Goal: Task Accomplishment & Management: Complete application form

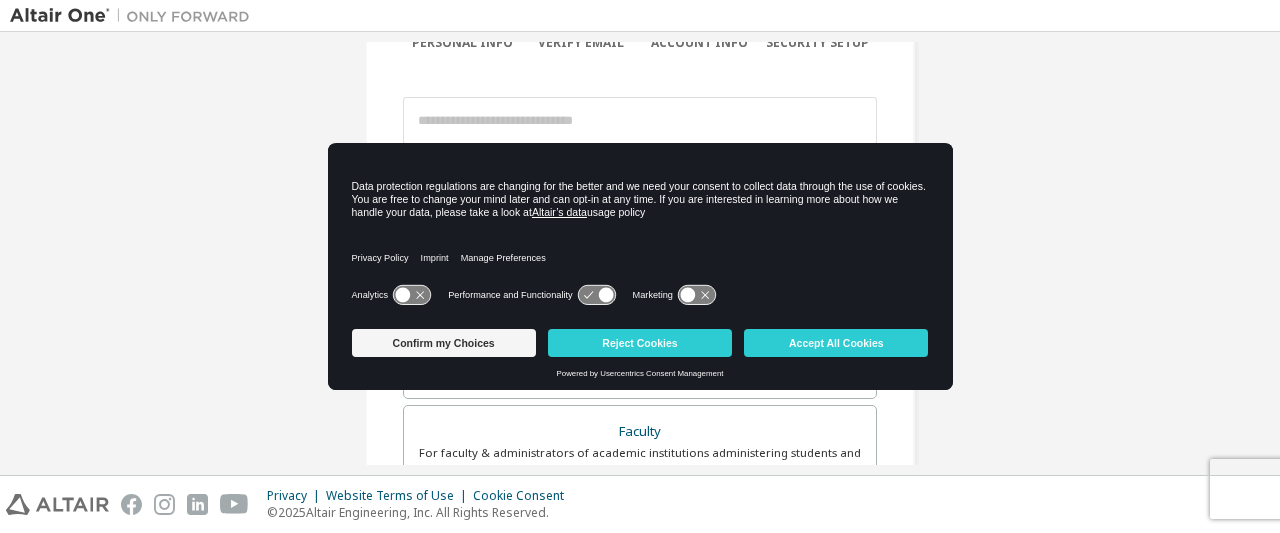
scroll to position [200, 0]
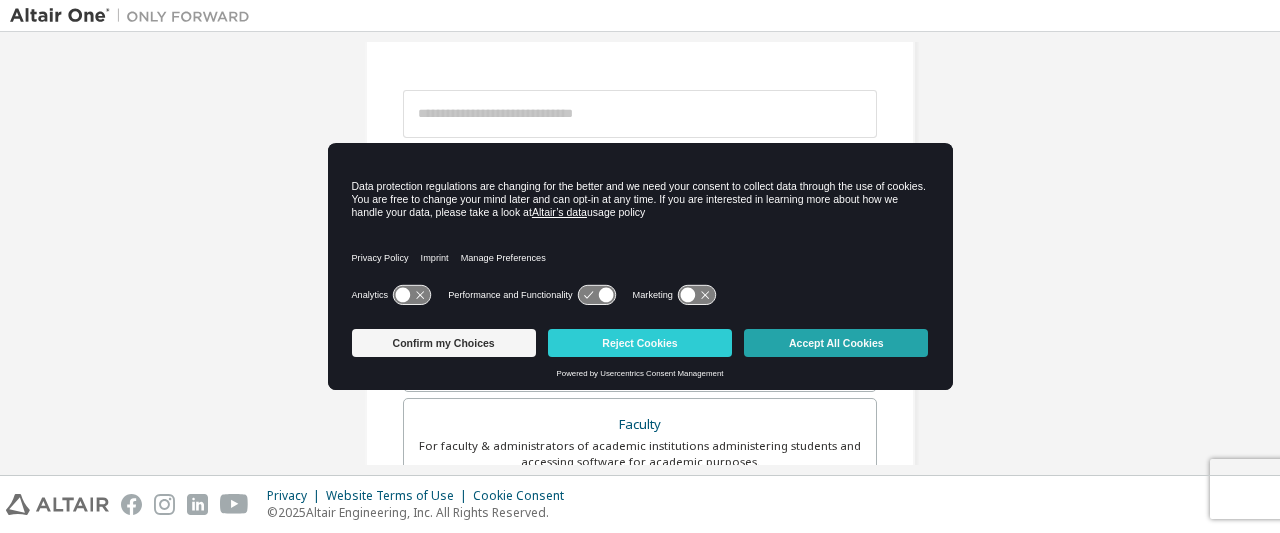
click at [811, 338] on button "Accept All Cookies" at bounding box center [836, 343] width 184 height 28
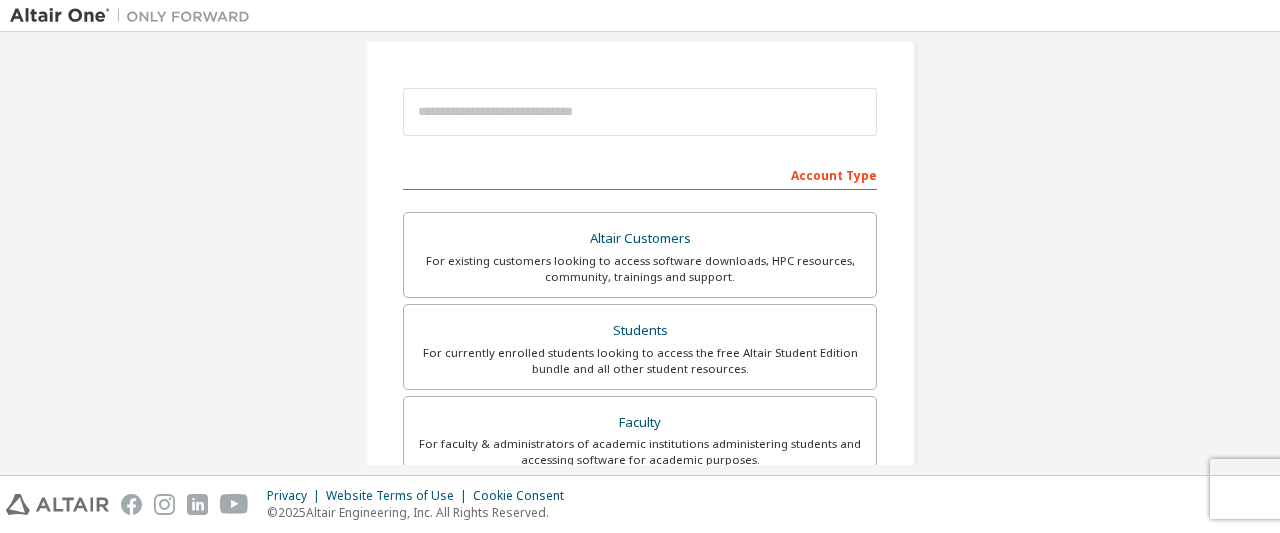
scroll to position [154, 0]
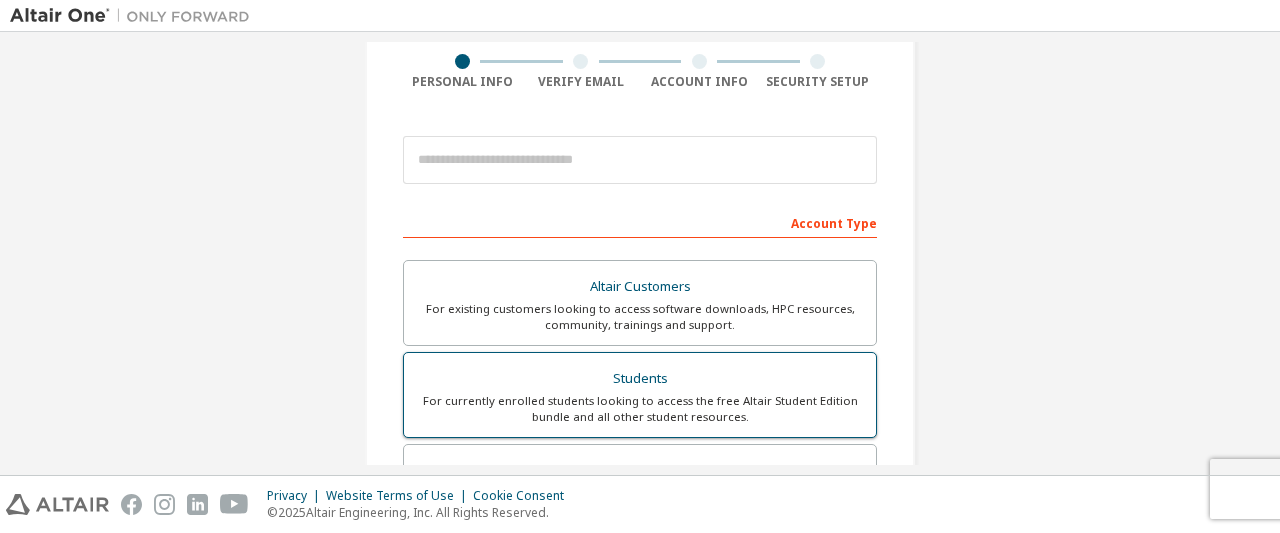
click at [661, 400] on div "For currently enrolled students looking to access the free Altair Student Editi…" at bounding box center [640, 409] width 448 height 32
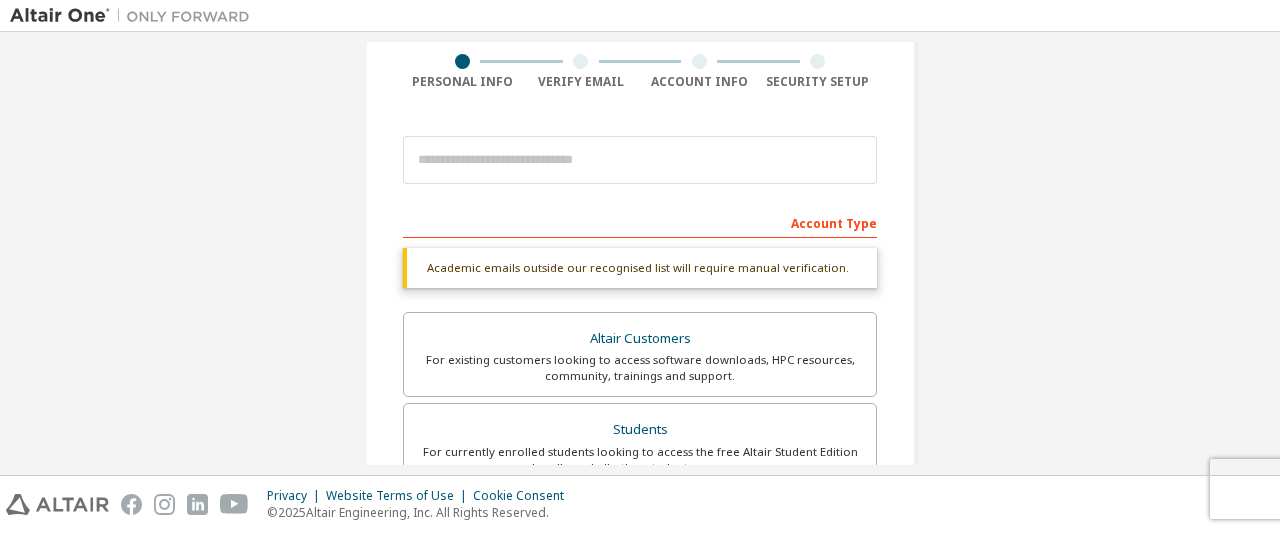
click at [625, 215] on div "Account Type" at bounding box center [640, 222] width 474 height 32
click at [794, 231] on div "Account Type" at bounding box center [640, 222] width 474 height 32
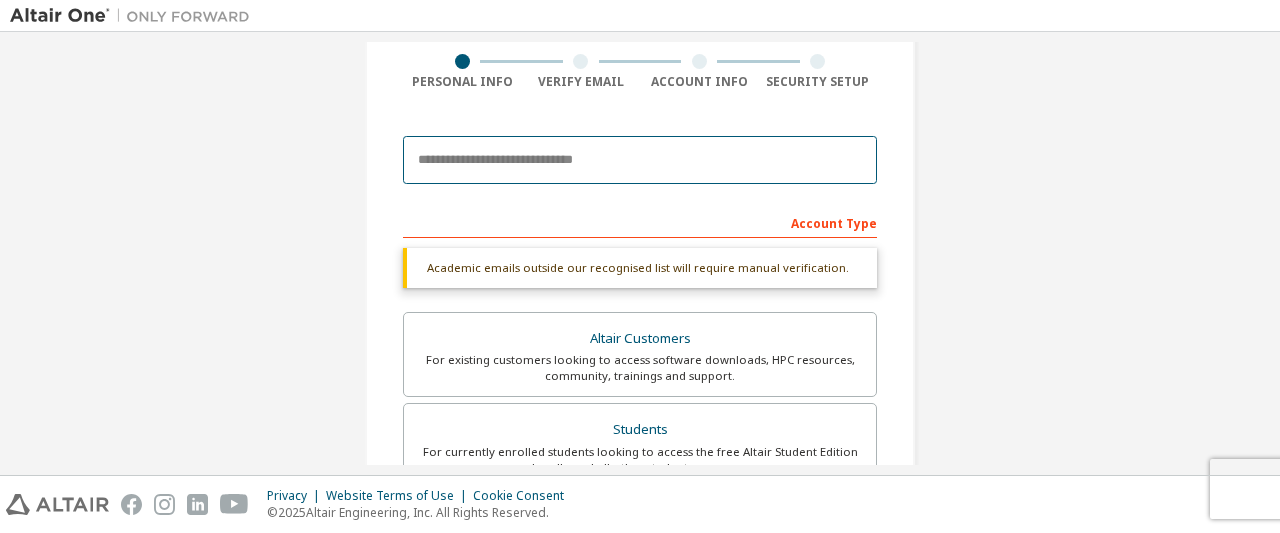
click at [635, 158] on input "email" at bounding box center [640, 160] width 474 height 48
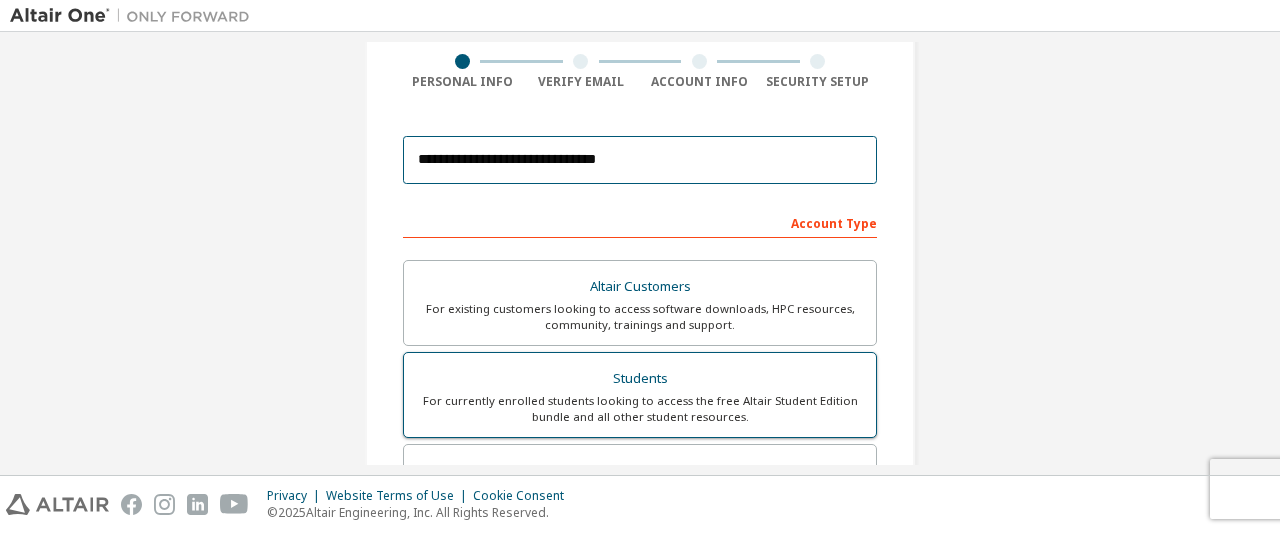
type input "**********"
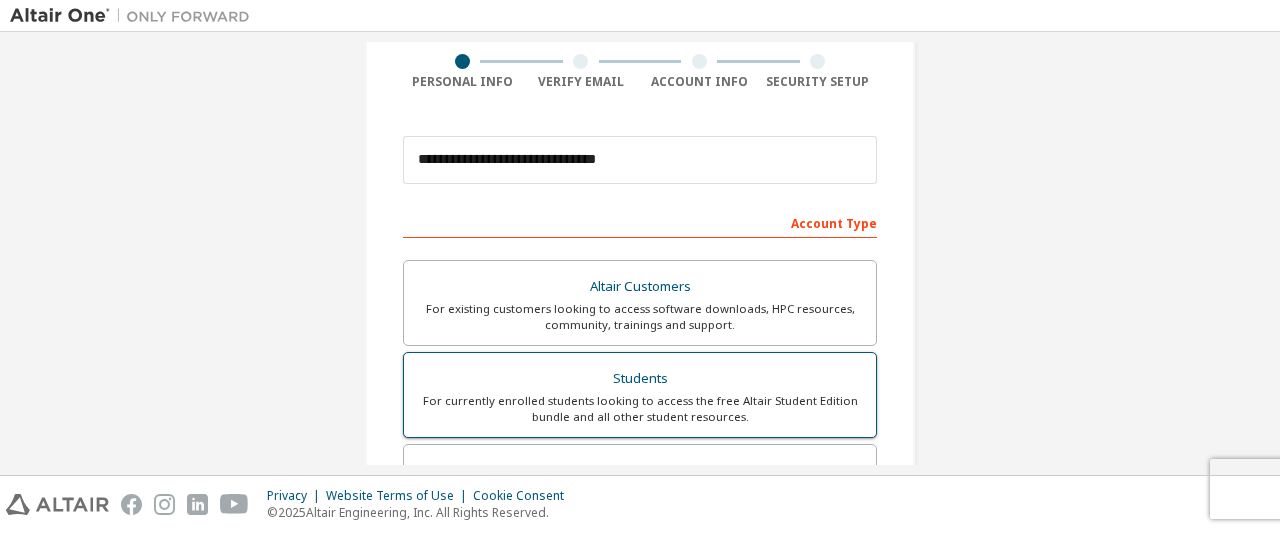
click at [716, 401] on div "For currently enrolled students looking to access the free Altair Student Editi…" at bounding box center [640, 409] width 448 height 32
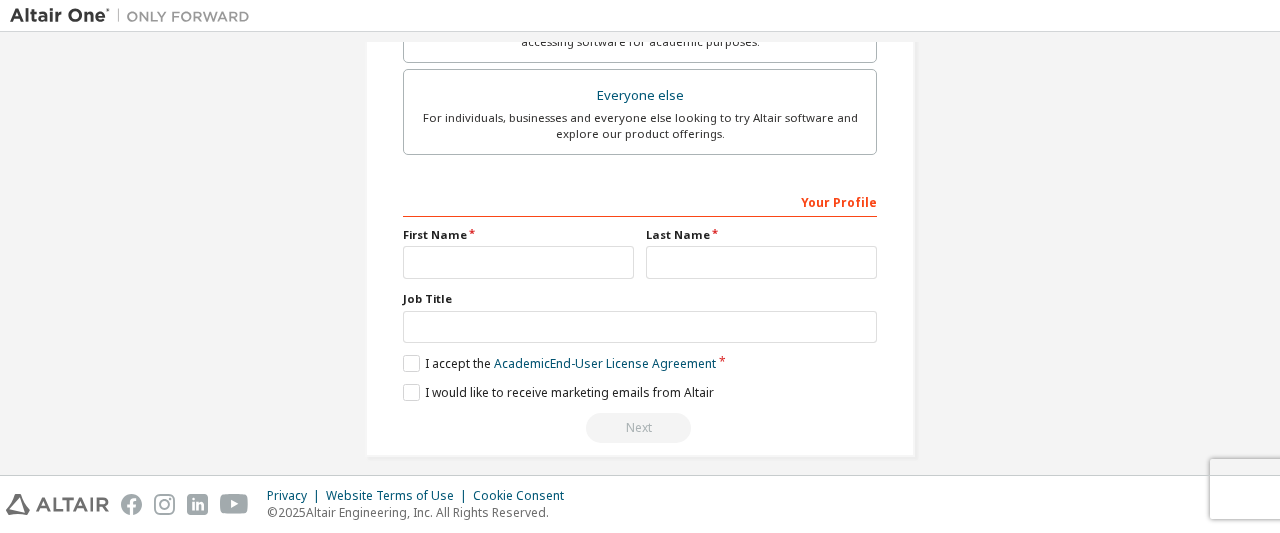
scroll to position [630, 0]
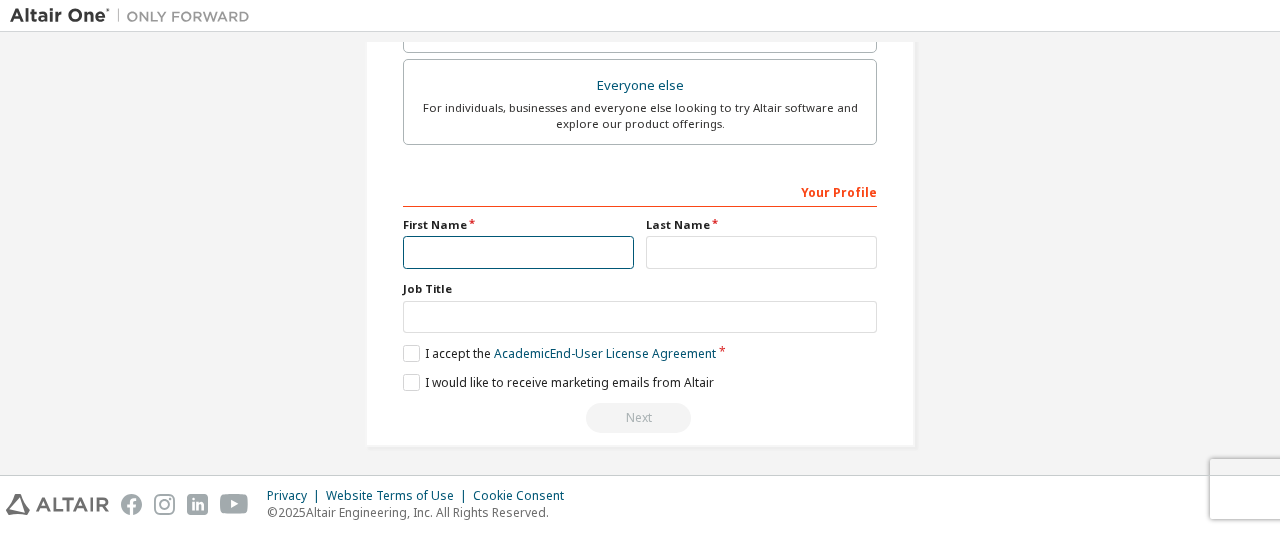
click at [538, 247] on input "text" at bounding box center [518, 252] width 231 height 33
type input "**********"
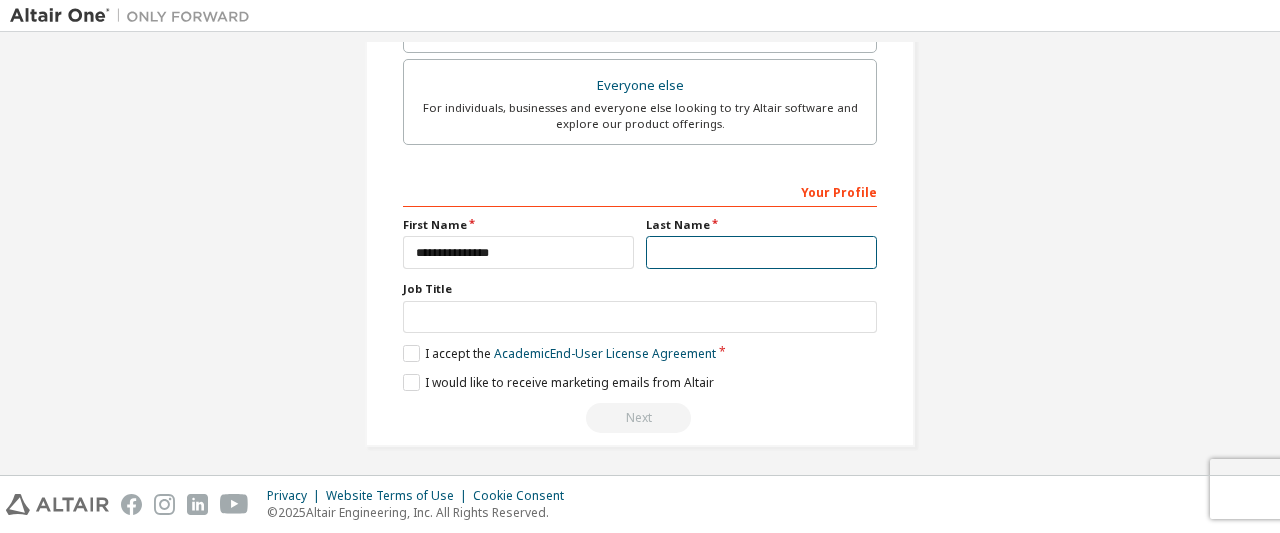
click at [673, 253] on input "text" at bounding box center [761, 252] width 231 height 33
type input "*******"
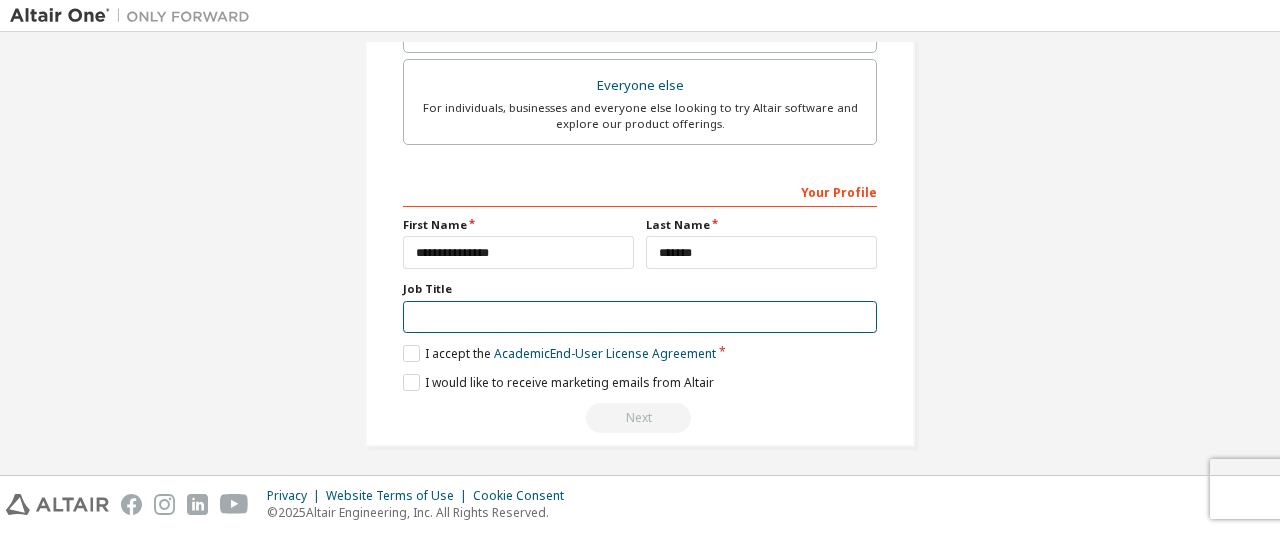
click at [588, 319] on input "text" at bounding box center [640, 317] width 474 height 33
type input "*******"
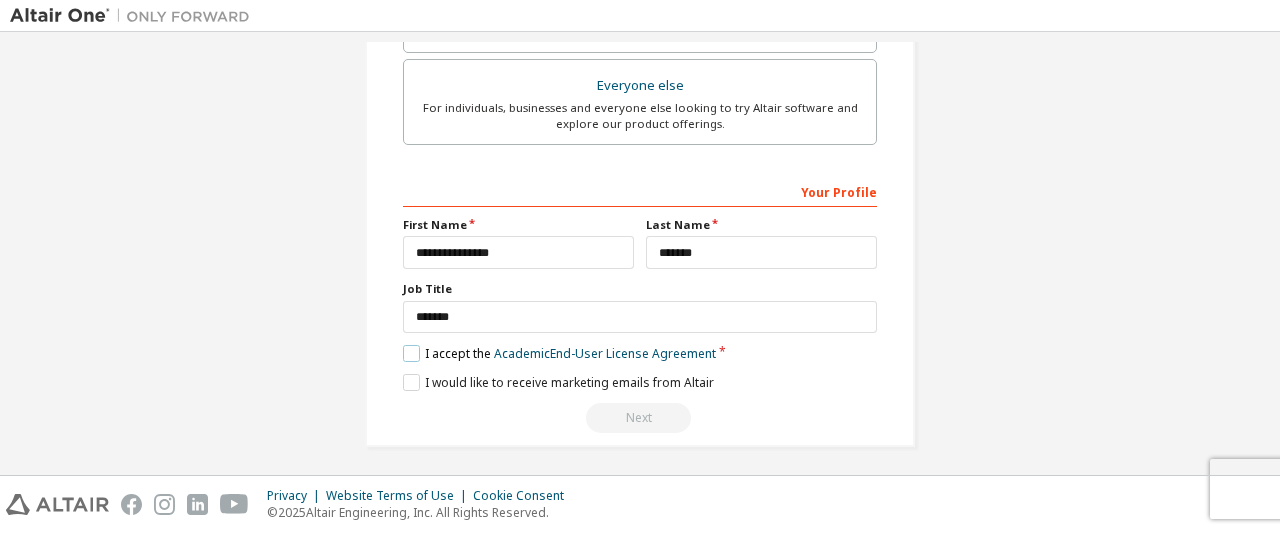
click at [411, 345] on label "I accept the Academic End-User License Agreement" at bounding box center [559, 353] width 313 height 17
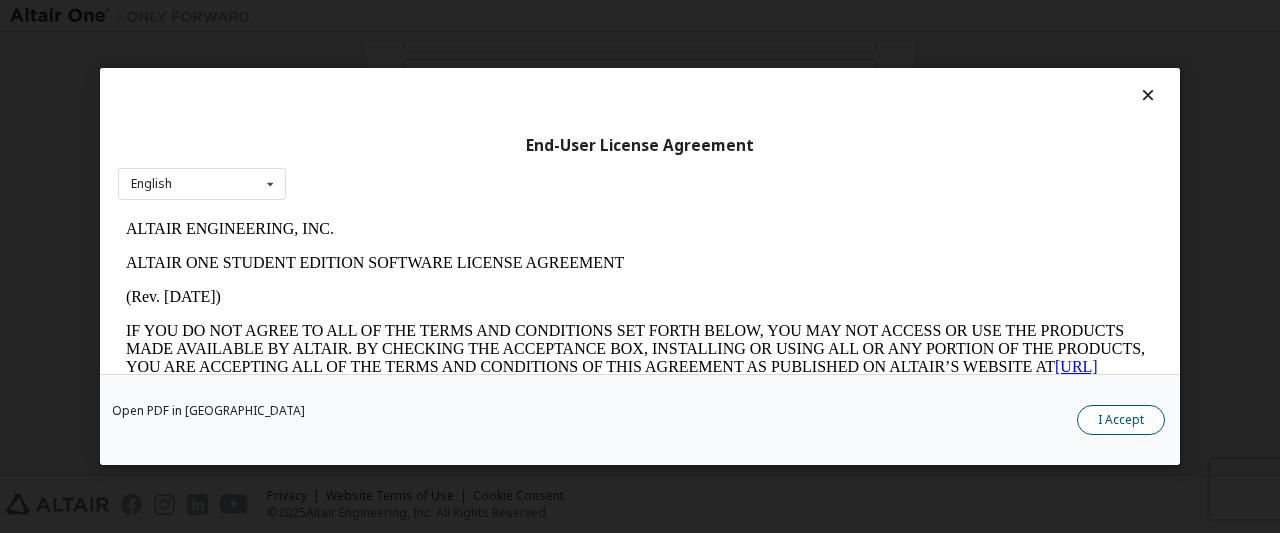
scroll to position [0, 0]
click at [1126, 427] on button "I Accept" at bounding box center [1121, 420] width 88 height 30
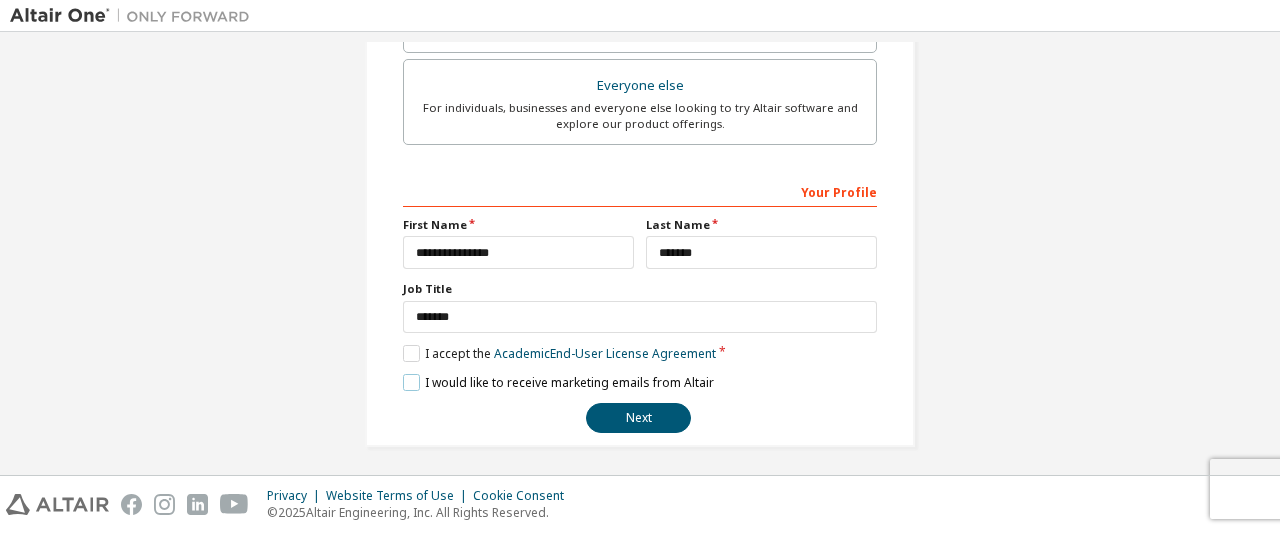
click at [411, 374] on label "I would like to receive marketing emails from Altair" at bounding box center [558, 382] width 311 height 17
click at [647, 407] on button "Next" at bounding box center [638, 418] width 105 height 30
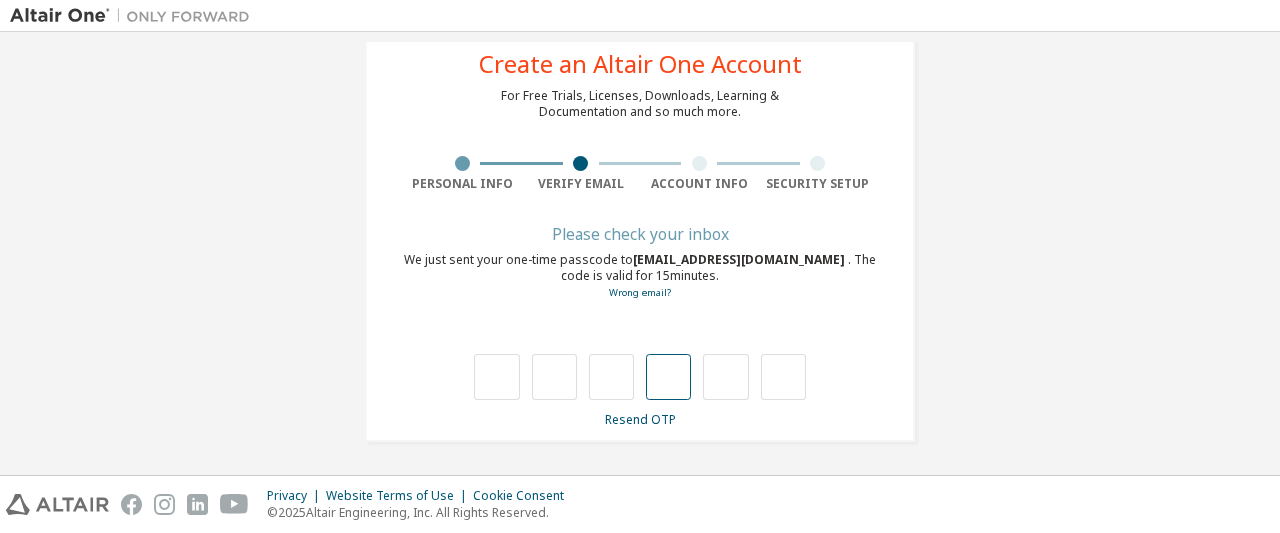
type input "*"
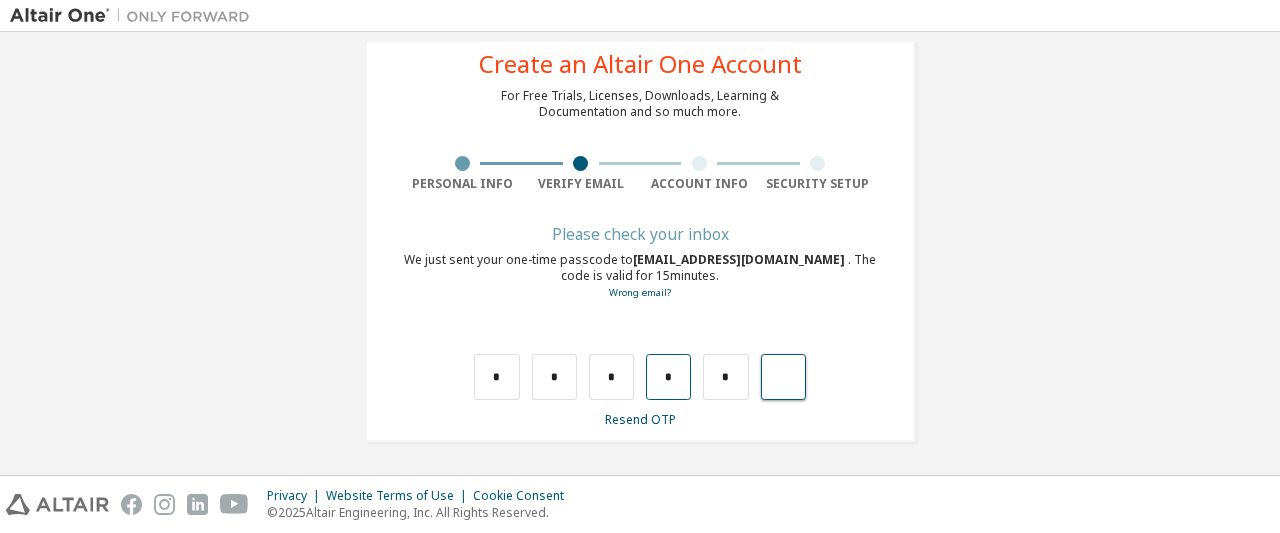
type input "*"
